Goal: Check status: Check status

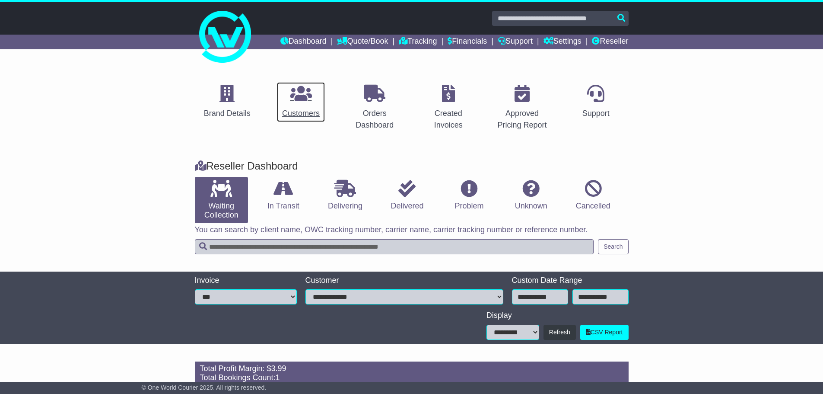
click at [304, 105] on link "Customers" at bounding box center [301, 102] width 49 height 41
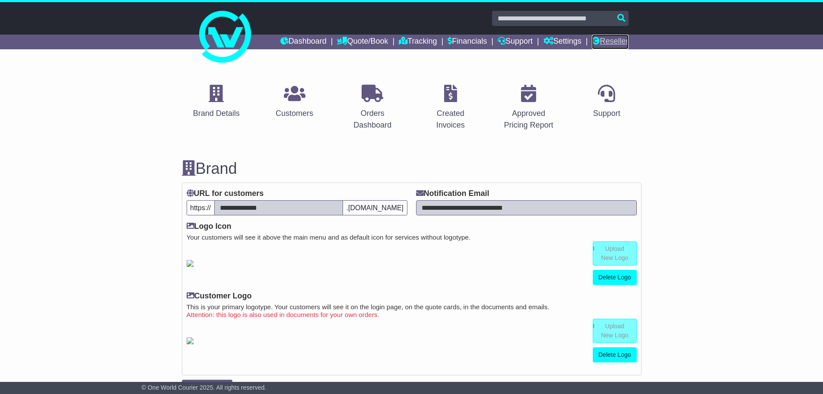
click at [624, 37] on link "Reseller" at bounding box center [610, 42] width 36 height 15
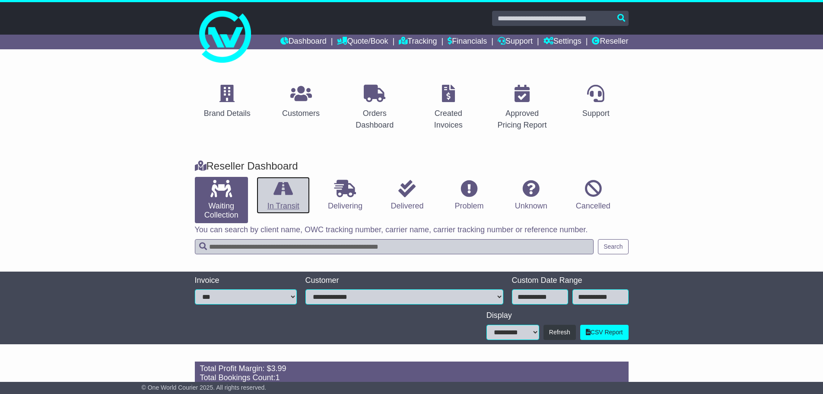
click at [283, 200] on link "In Transit" at bounding box center [283, 195] width 53 height 37
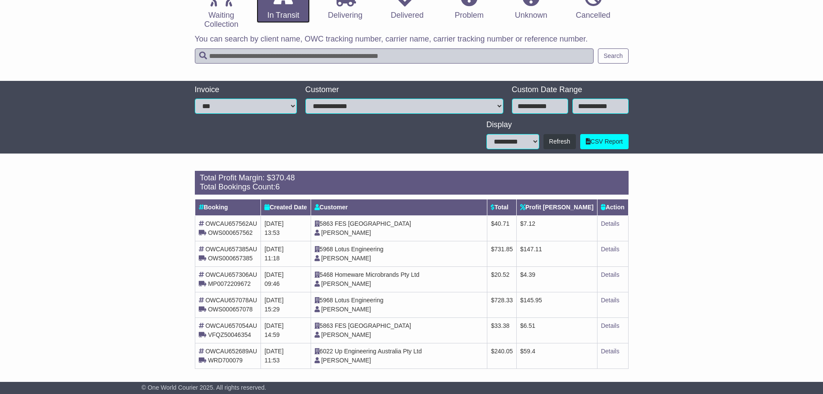
scroll to position [196, 0]
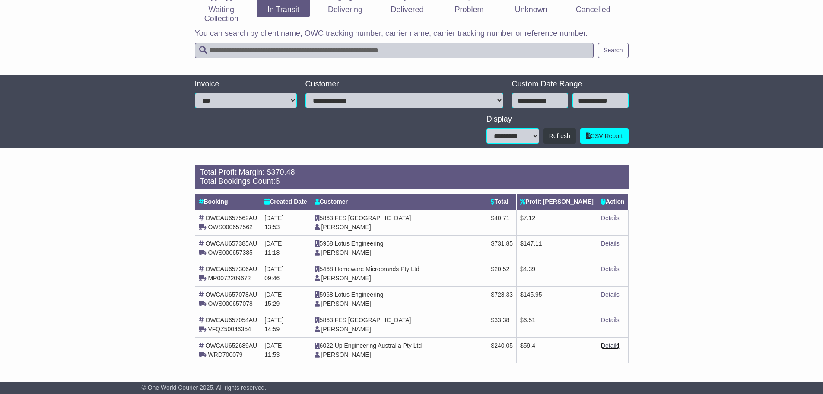
click at [613, 345] on link "Details" at bounding box center [610, 345] width 19 height 7
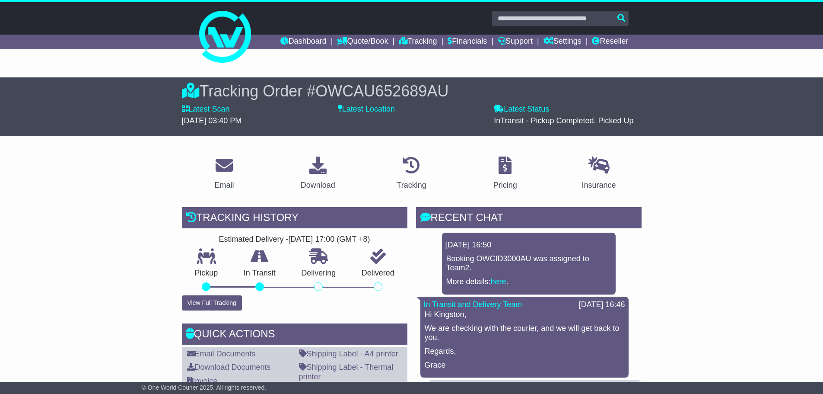
click at [371, 113] on label "Latest Location" at bounding box center [366, 110] width 57 height 10
click at [370, 108] on label "Latest Location" at bounding box center [366, 110] width 57 height 10
click at [423, 168] on p at bounding box center [411, 165] width 29 height 19
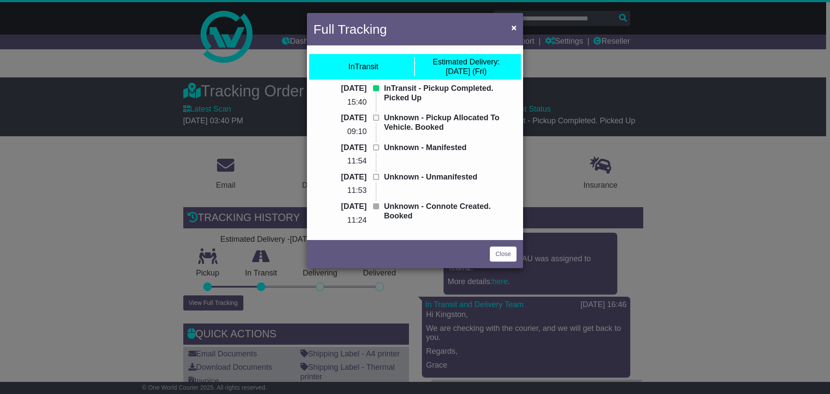
click at [432, 85] on p "InTransit - Pickup Completed. Picked Up" at bounding box center [450, 93] width 133 height 19
click at [509, 25] on button "×" at bounding box center [514, 28] width 14 height 18
